Goal: Task Accomplishment & Management: Manage account settings

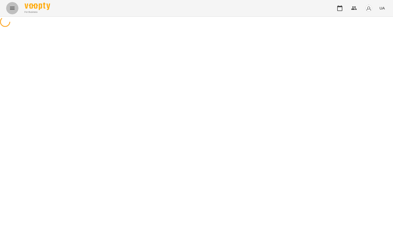
click at [12, 8] on icon "Menu" at bounding box center [12, 8] width 6 height 6
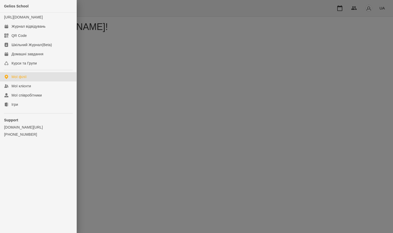
click at [21, 29] on div "Журнал відвідувань" at bounding box center [28, 26] width 34 height 5
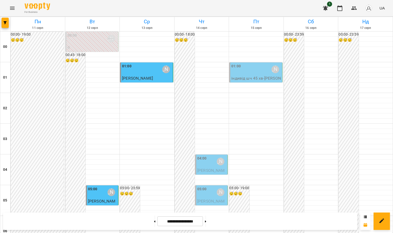
scroll to position [519, 0]
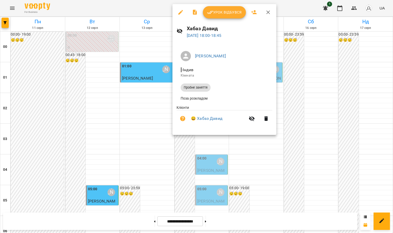
click at [222, 6] on button "Урок відбувся" at bounding box center [224, 12] width 43 height 12
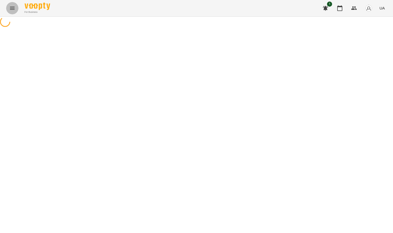
click at [9, 8] on icon "Menu" at bounding box center [12, 8] width 6 height 6
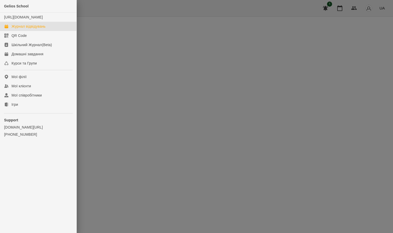
click at [32, 29] on div "Журнал відвідувань" at bounding box center [28, 26] width 34 height 5
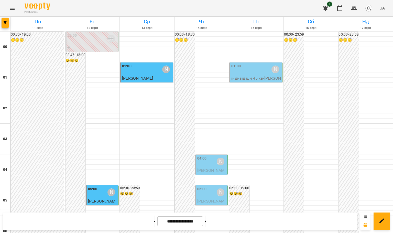
scroll to position [558, 0]
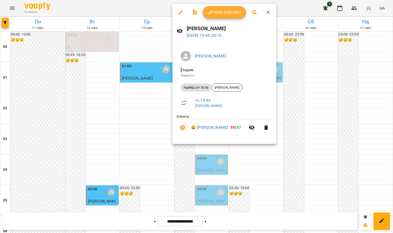
click at [218, 12] on span "Урок відбувся" at bounding box center [224, 12] width 35 height 6
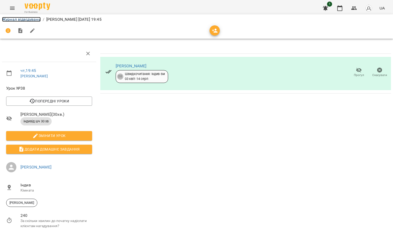
click at [34, 19] on link "Журнал відвідувань" at bounding box center [21, 19] width 39 height 5
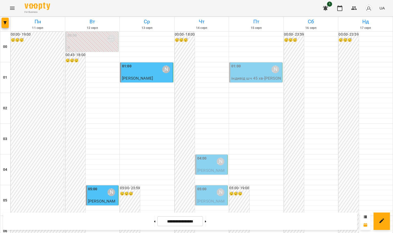
scroll to position [558, 0]
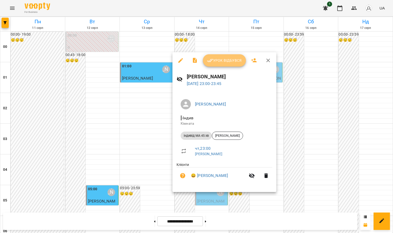
click at [215, 64] on button "Урок відбувся" at bounding box center [224, 60] width 43 height 12
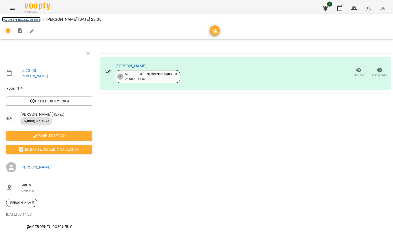
click at [24, 19] on link "Журнал відвідувань" at bounding box center [21, 19] width 39 height 5
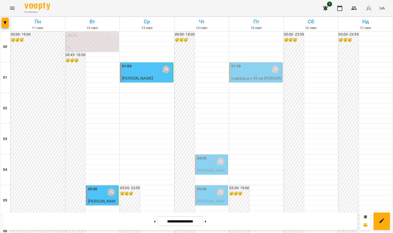
scroll to position [558, 0]
click at [206, 222] on icon at bounding box center [205, 221] width 1 height 2
type input "**********"
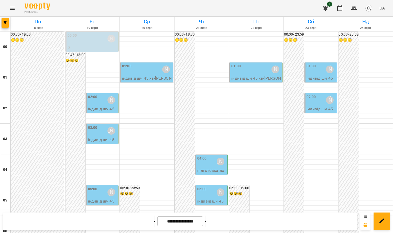
click at [13, 7] on icon "Menu" at bounding box center [12, 8] width 6 height 6
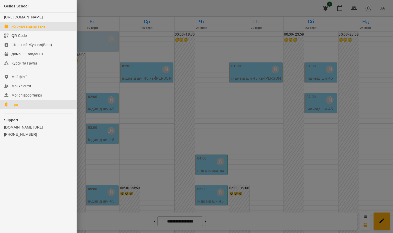
drag, startPoint x: 20, startPoint y: 110, endPoint x: 360, endPoint y: 182, distance: 347.0
click at [20, 109] on link "Ігри" at bounding box center [38, 104] width 76 height 9
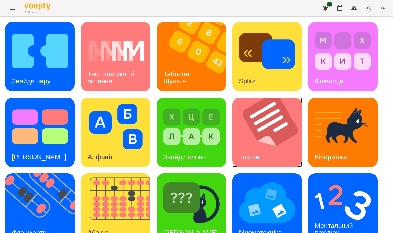
click at [257, 134] on img at bounding box center [270, 132] width 76 height 70
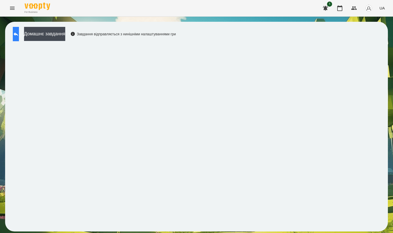
click at [16, 30] on button at bounding box center [16, 34] width 6 height 14
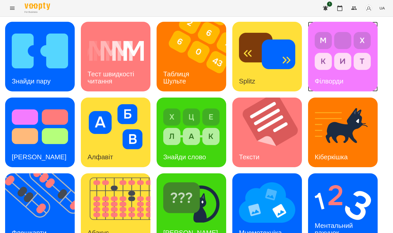
click at [349, 56] on img at bounding box center [342, 50] width 56 height 45
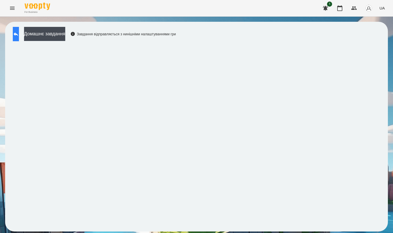
click at [19, 34] on icon at bounding box center [16, 34] width 6 height 6
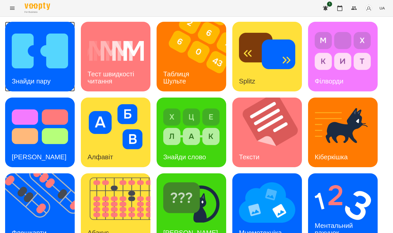
click at [44, 56] on img at bounding box center [40, 50] width 56 height 45
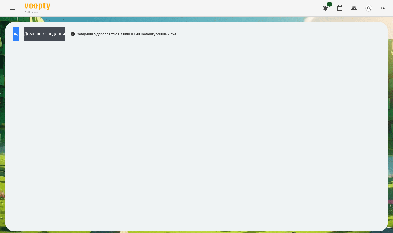
click at [19, 37] on button at bounding box center [16, 34] width 6 height 14
